Goal: Information Seeking & Learning: Learn about a topic

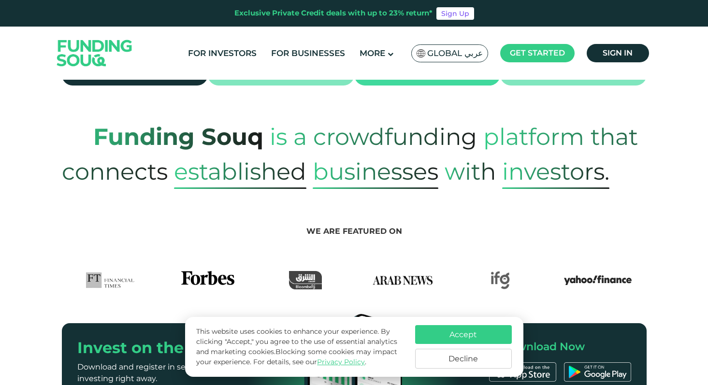
scroll to position [387, 0]
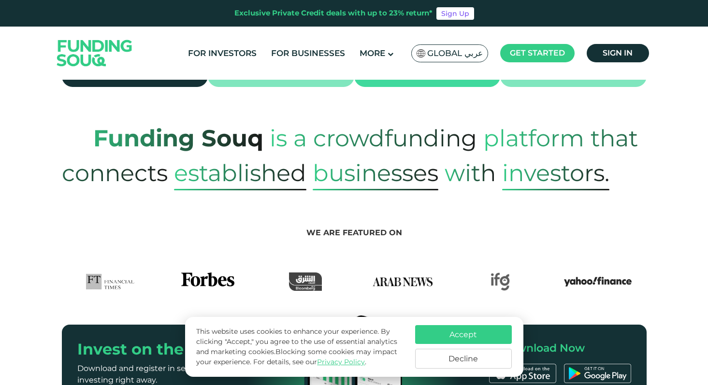
click at [478, 331] on button "Accept" at bounding box center [463, 334] width 97 height 19
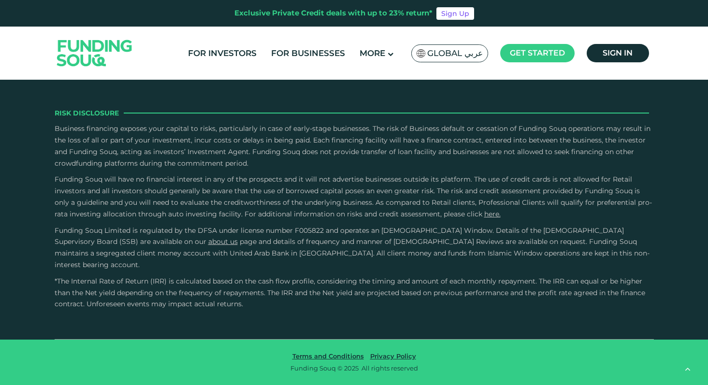
scroll to position [2911, 0]
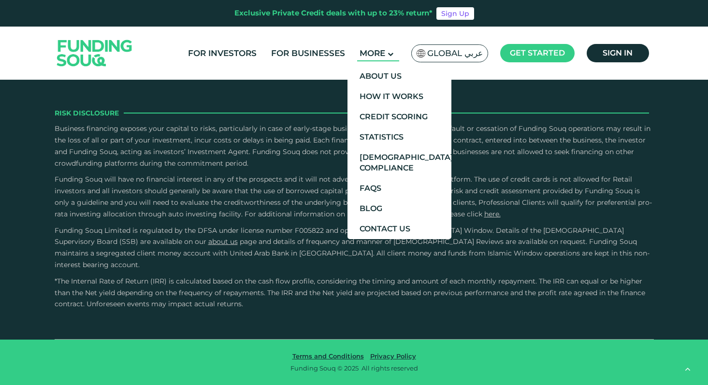
type tc-range-slider "4"
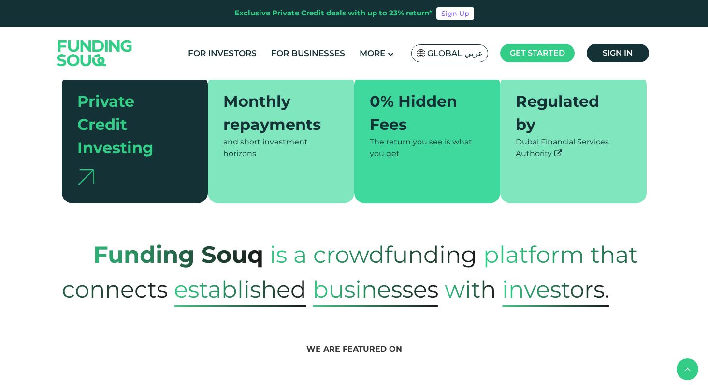
scroll to position [0, 0]
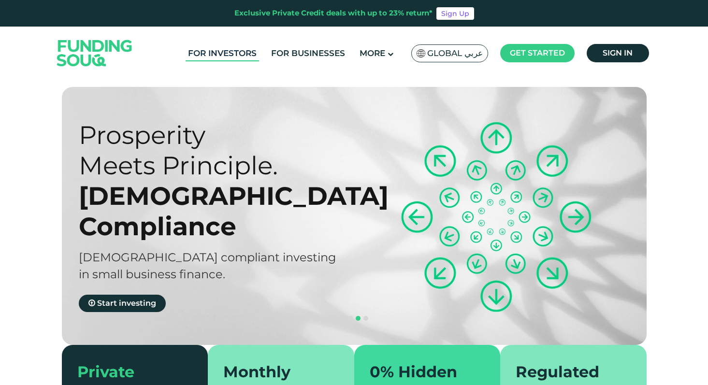
click at [225, 56] on link "For Investors" at bounding box center [222, 53] width 73 height 16
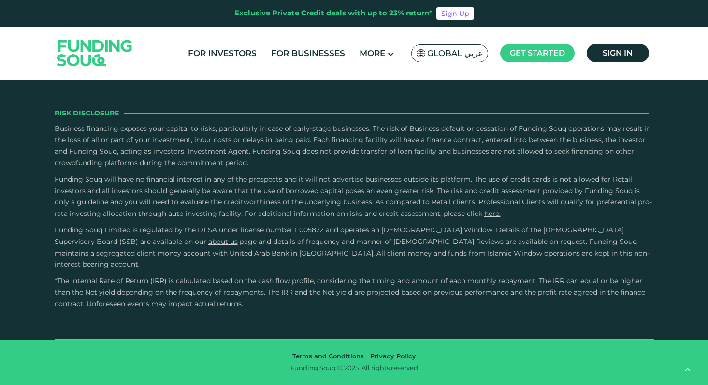
scroll to position [1873, 0]
drag, startPoint x: 379, startPoint y: 183, endPoint x: 248, endPoint y: 187, distance: 131.6
type tc-range-slider "1"
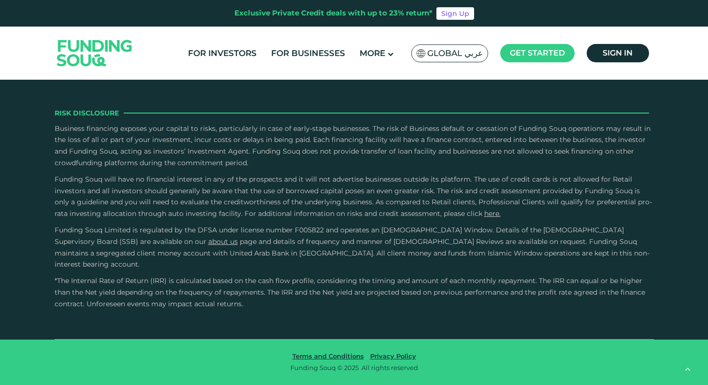
radio input "true"
drag, startPoint x: 266, startPoint y: 178, endPoint x: 416, endPoint y: 178, distance: 150.3
type tc-range-slider "1"
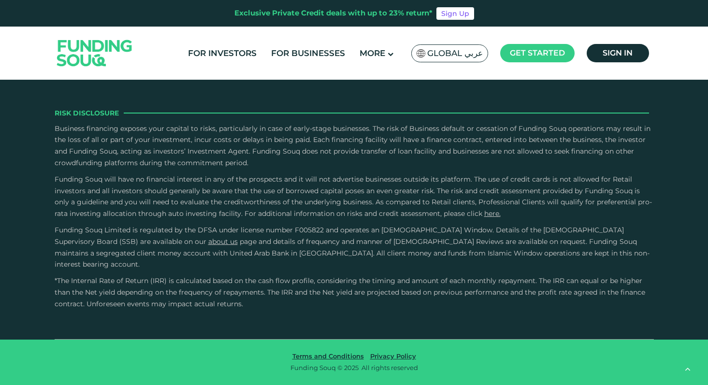
drag, startPoint x: 410, startPoint y: 182, endPoint x: 276, endPoint y: 188, distance: 135.0
drag, startPoint x: 98, startPoint y: 181, endPoint x: 251, endPoint y: 181, distance: 153.3
type tc-range-slider "30000"
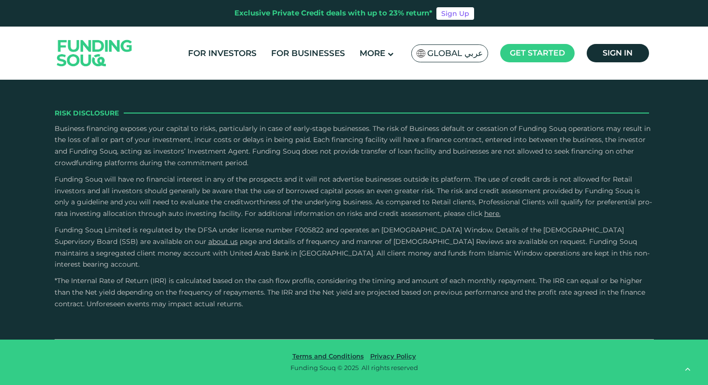
drag, startPoint x: 204, startPoint y: 183, endPoint x: 63, endPoint y: 184, distance: 141.2
type tc-range-slider "110000"
drag, startPoint x: 82, startPoint y: 182, endPoint x: 101, endPoint y: 182, distance: 18.9
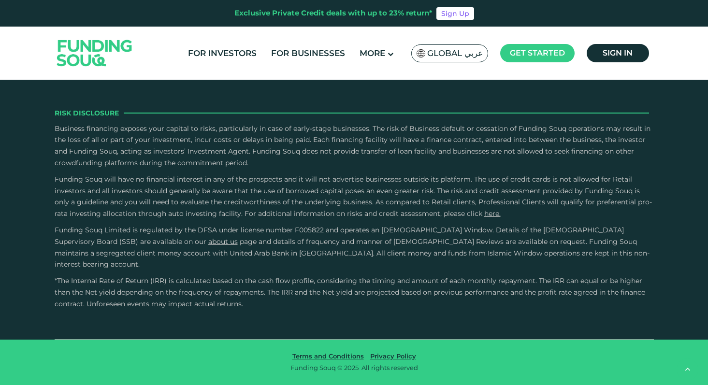
radio input "true"
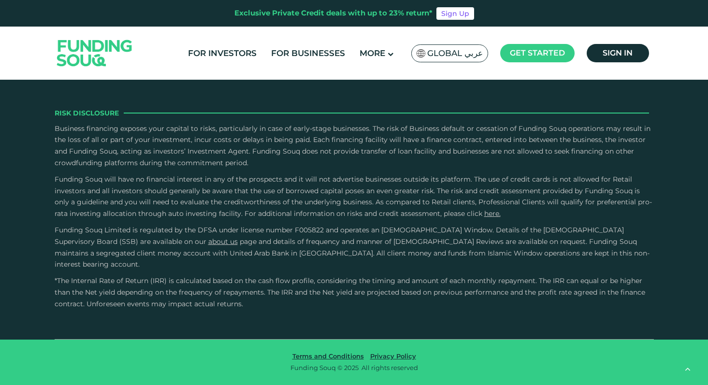
scroll to position [2088, 0]
